Goal: Communication & Community: Answer question/provide support

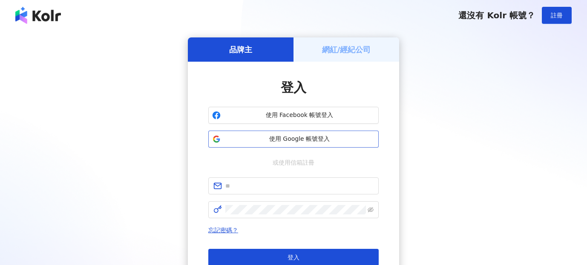
click at [297, 141] on span "使用 Google 帳號登入" at bounding box center [299, 139] width 151 height 9
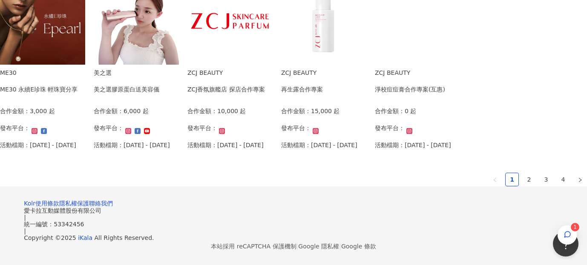
scroll to position [619, 0]
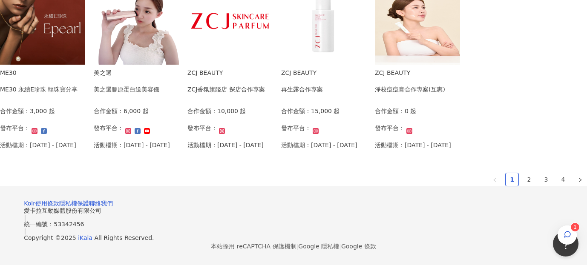
click at [324, 70] on div "ZCJ BEAUTY 再生露合作專案" at bounding box center [319, 84] width 76 height 32
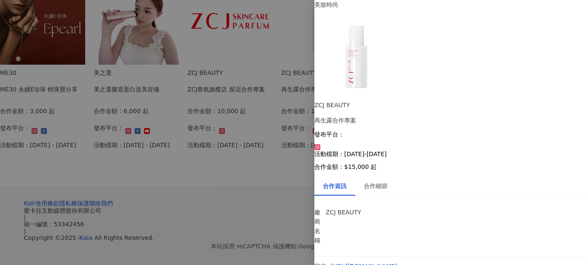
scroll to position [52, 0]
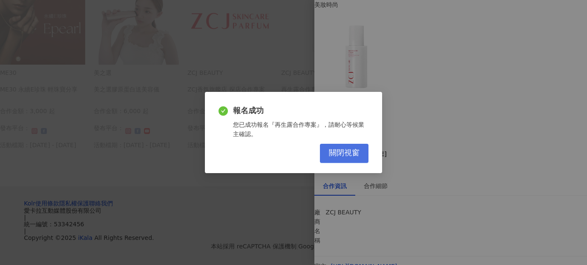
click at [340, 149] on span "關閉視窗" at bounding box center [344, 153] width 31 height 9
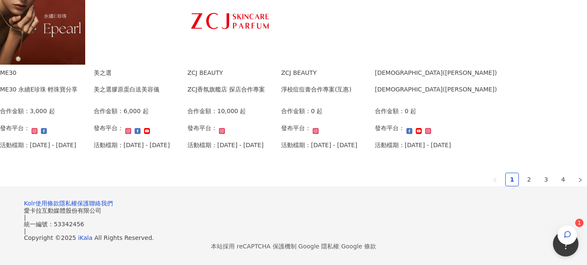
scroll to position [529, 0]
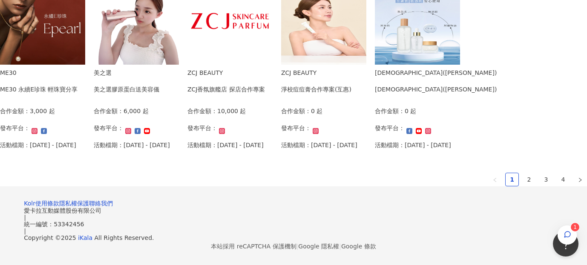
click at [187, 65] on img at bounding box center [229, 22] width 85 height 85
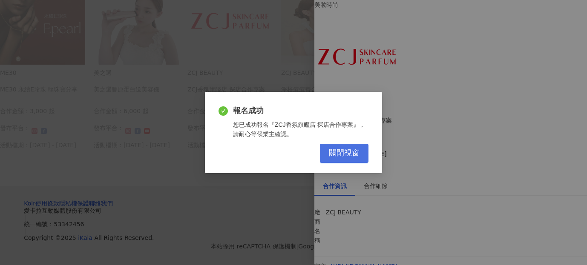
click at [348, 156] on span "關閉視窗" at bounding box center [344, 153] width 31 height 9
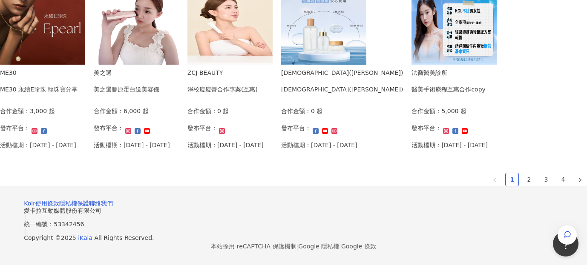
click at [187, 65] on img at bounding box center [229, 22] width 85 height 85
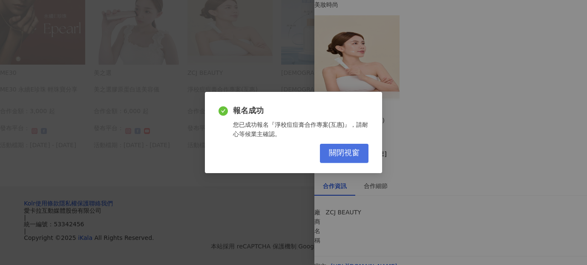
click at [331, 159] on button "關閉視窗" at bounding box center [344, 153] width 49 height 19
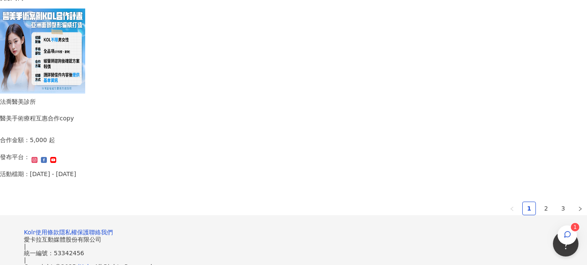
scroll to position [647, 0]
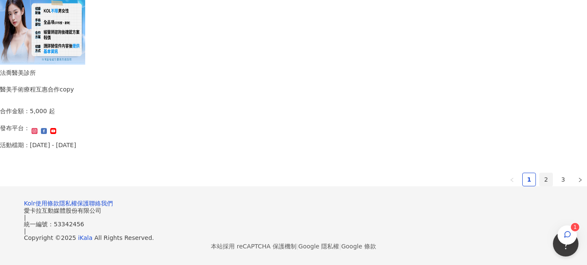
click at [540, 173] on link "2" at bounding box center [546, 179] width 13 height 13
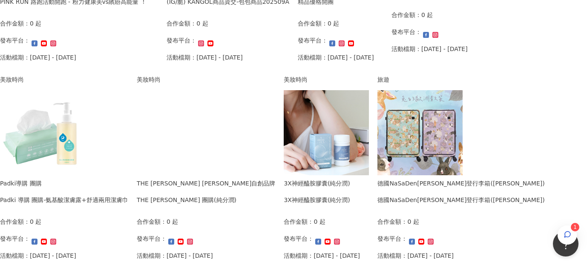
scroll to position [290, 0]
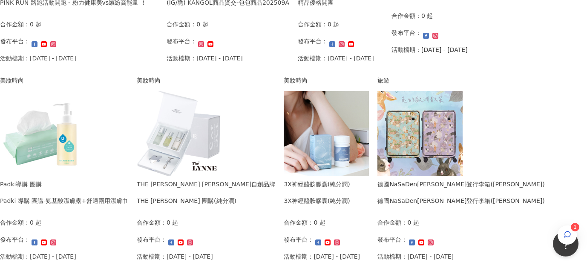
click at [85, 106] on img at bounding box center [42, 133] width 85 height 85
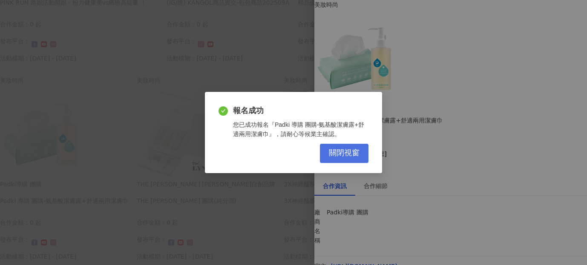
click at [324, 156] on button "關閉視窗" at bounding box center [344, 153] width 49 height 19
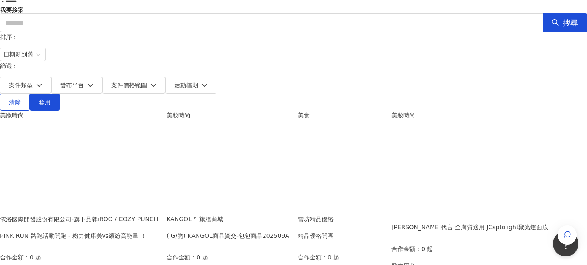
scroll to position [60, 0]
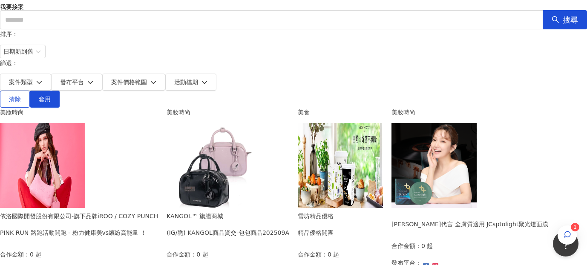
click at [383, 124] on img at bounding box center [340, 165] width 85 height 85
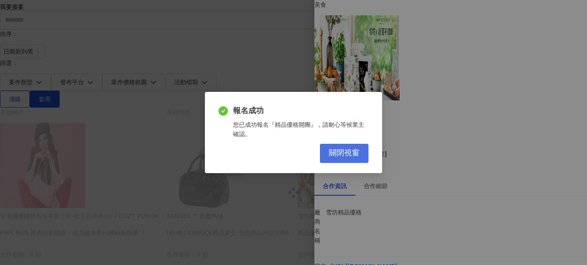
click at [344, 150] on span "關閉視窗" at bounding box center [344, 153] width 31 height 9
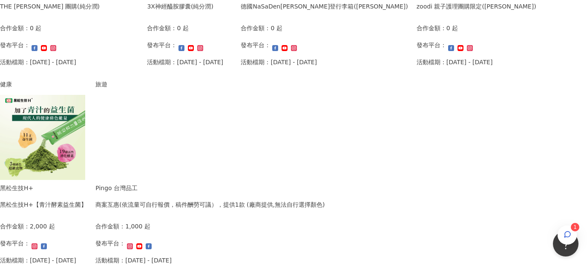
scroll to position [482, 0]
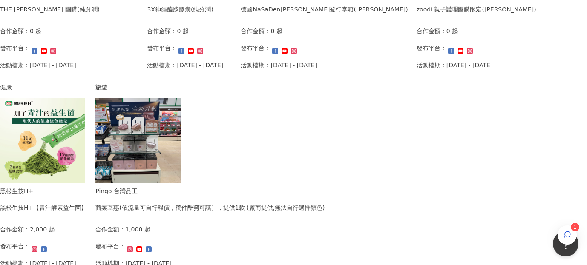
click at [181, 129] on img at bounding box center [137, 140] width 85 height 85
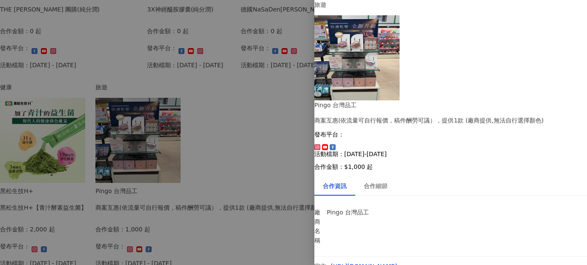
scroll to position [77, 0]
click at [227, 137] on div at bounding box center [293, 132] width 587 height 265
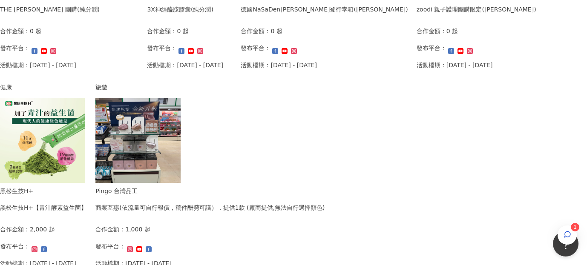
scroll to position [647, 0]
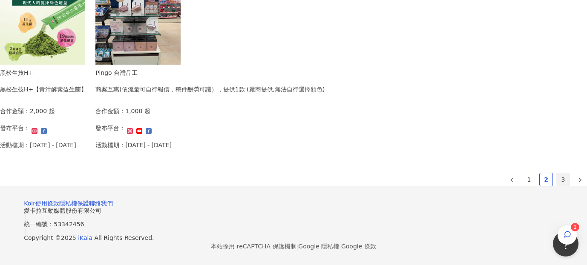
click at [557, 173] on link "3" at bounding box center [563, 179] width 13 height 13
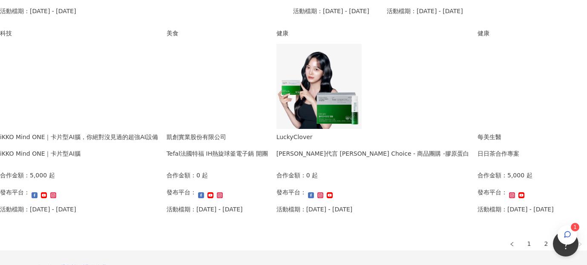
scroll to position [389, 0]
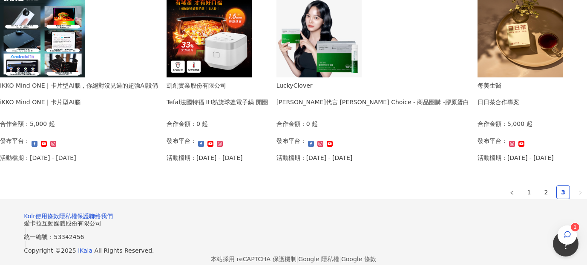
click at [85, 46] on img at bounding box center [42, 34] width 85 height 85
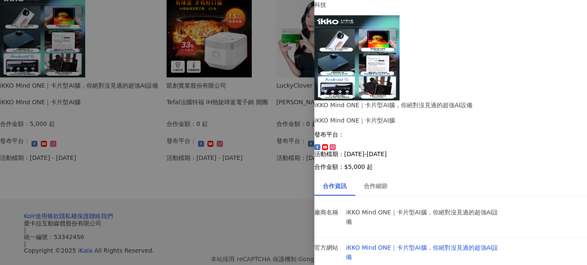
scroll to position [26, 0]
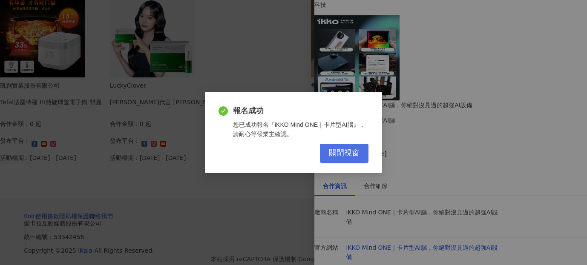
click at [354, 153] on span "關閉視窗" at bounding box center [344, 153] width 31 height 9
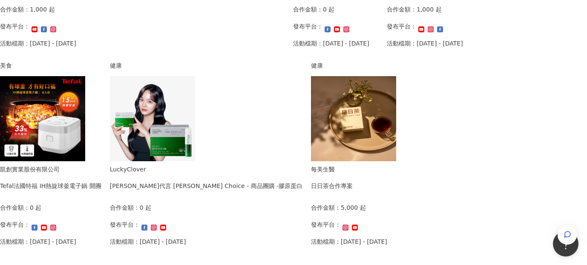
scroll to position [256, 0]
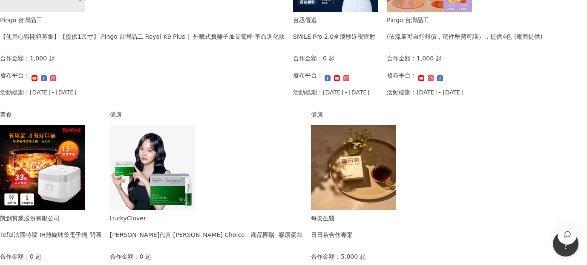
click at [396, 159] on img at bounding box center [353, 167] width 85 height 85
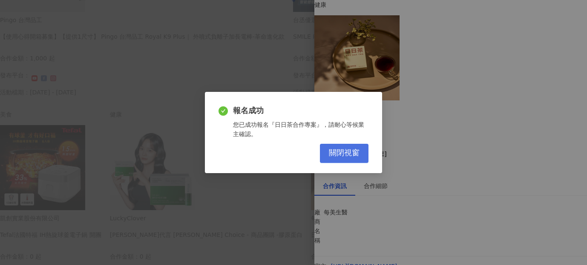
click at [361, 159] on button "關閉視窗" at bounding box center [344, 153] width 49 height 19
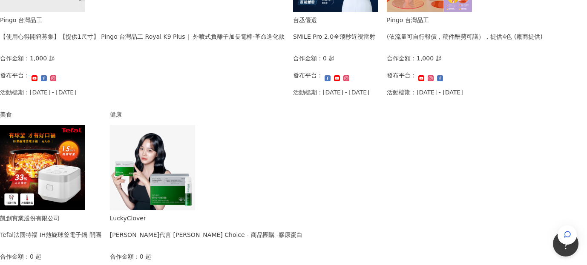
click at [85, 144] on img at bounding box center [42, 167] width 85 height 85
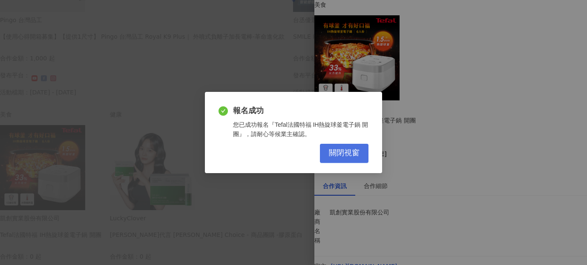
click at [330, 155] on span "關閉視窗" at bounding box center [344, 153] width 31 height 9
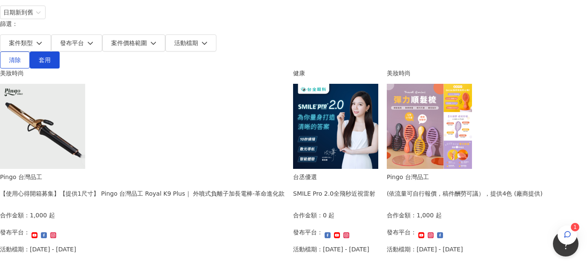
scroll to position [0, 0]
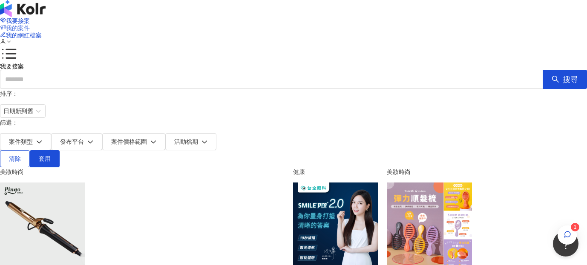
click at [30, 25] on span "我的案件" at bounding box center [18, 28] width 24 height 7
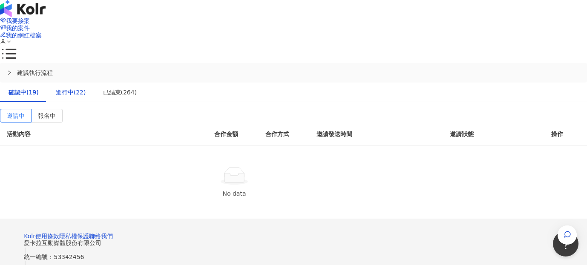
click at [86, 88] on div "進行中(22)" at bounding box center [71, 92] width 30 height 9
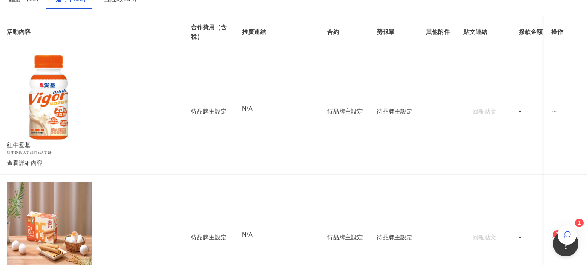
scroll to position [116, 0]
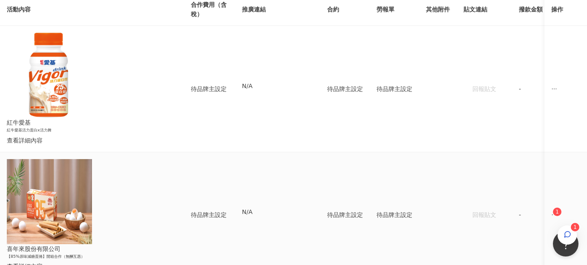
click at [551, 212] on icon "ellipsis" at bounding box center [554, 215] width 6 height 6
click at [517, 130] on div "傳訊 1" at bounding box center [514, 130] width 30 height 9
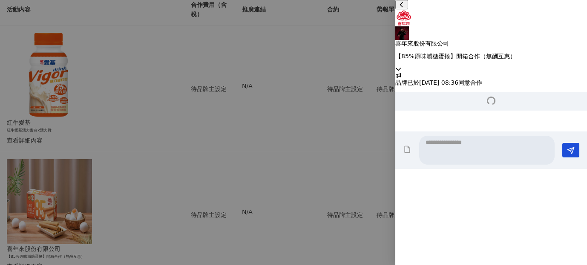
scroll to position [824, 0]
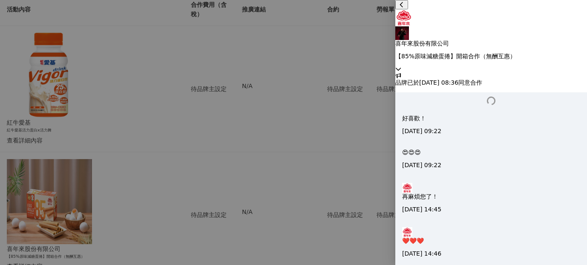
type textarea "*"
type textarea "*******"
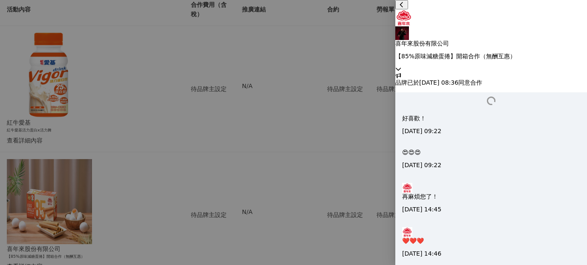
click at [363, 155] on div at bounding box center [293, 132] width 587 height 265
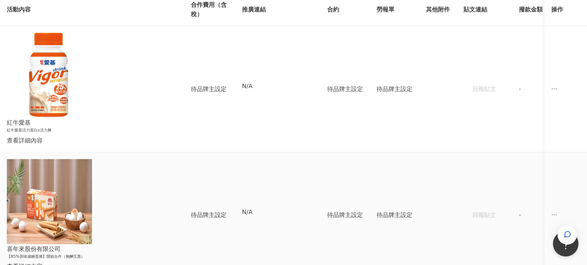
click at [551, 212] on span "ellipsis" at bounding box center [554, 215] width 6 height 6
click at [506, 126] on div "傳訊" at bounding box center [514, 130] width 30 height 9
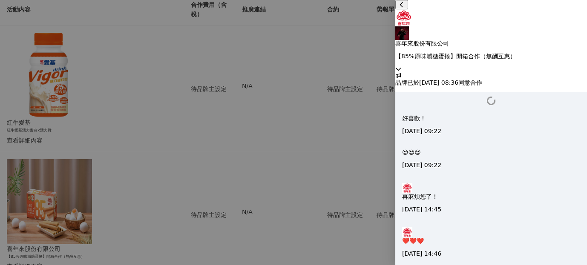
type textarea "**********"
